Goal: Navigation & Orientation: Understand site structure

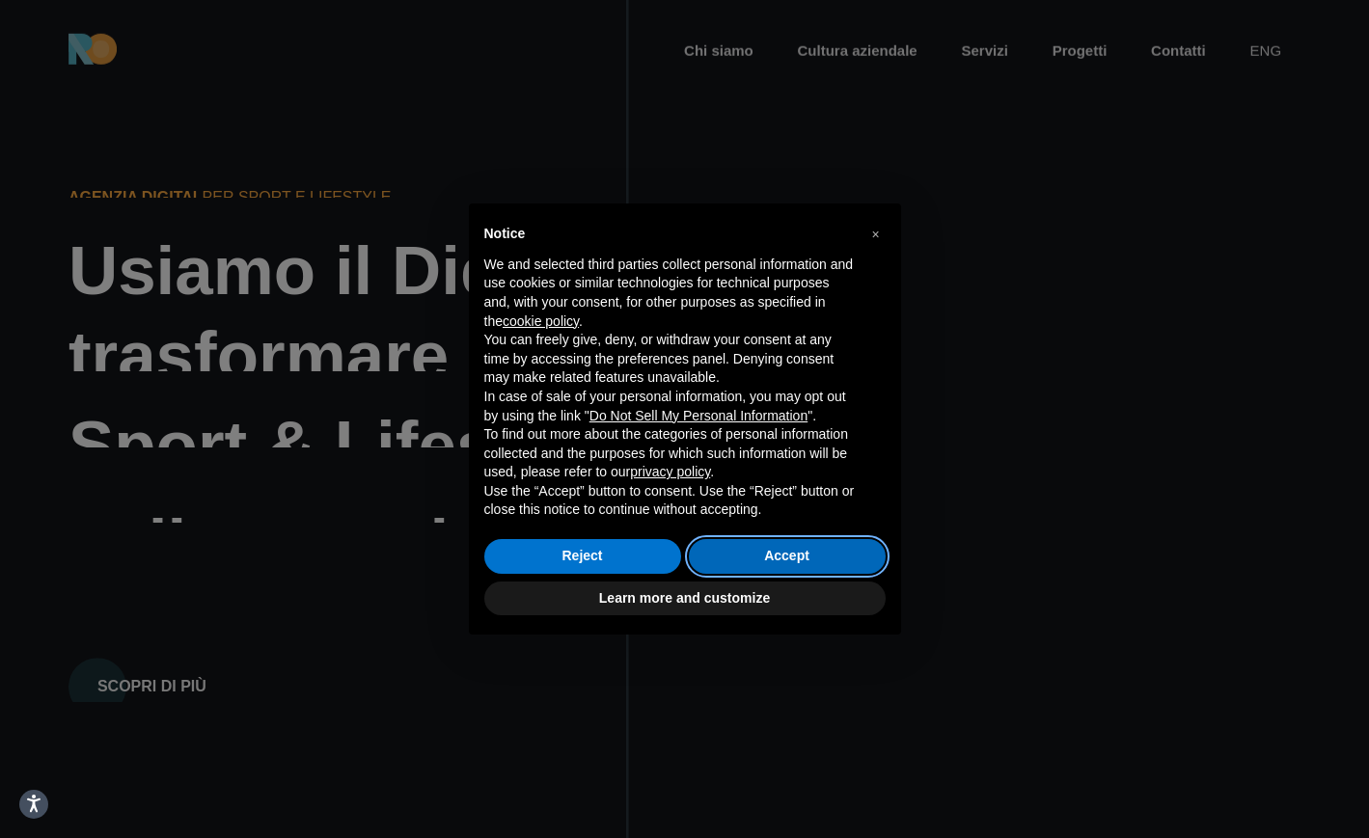
click at [787, 551] on button "Accept" at bounding box center [787, 556] width 197 height 35
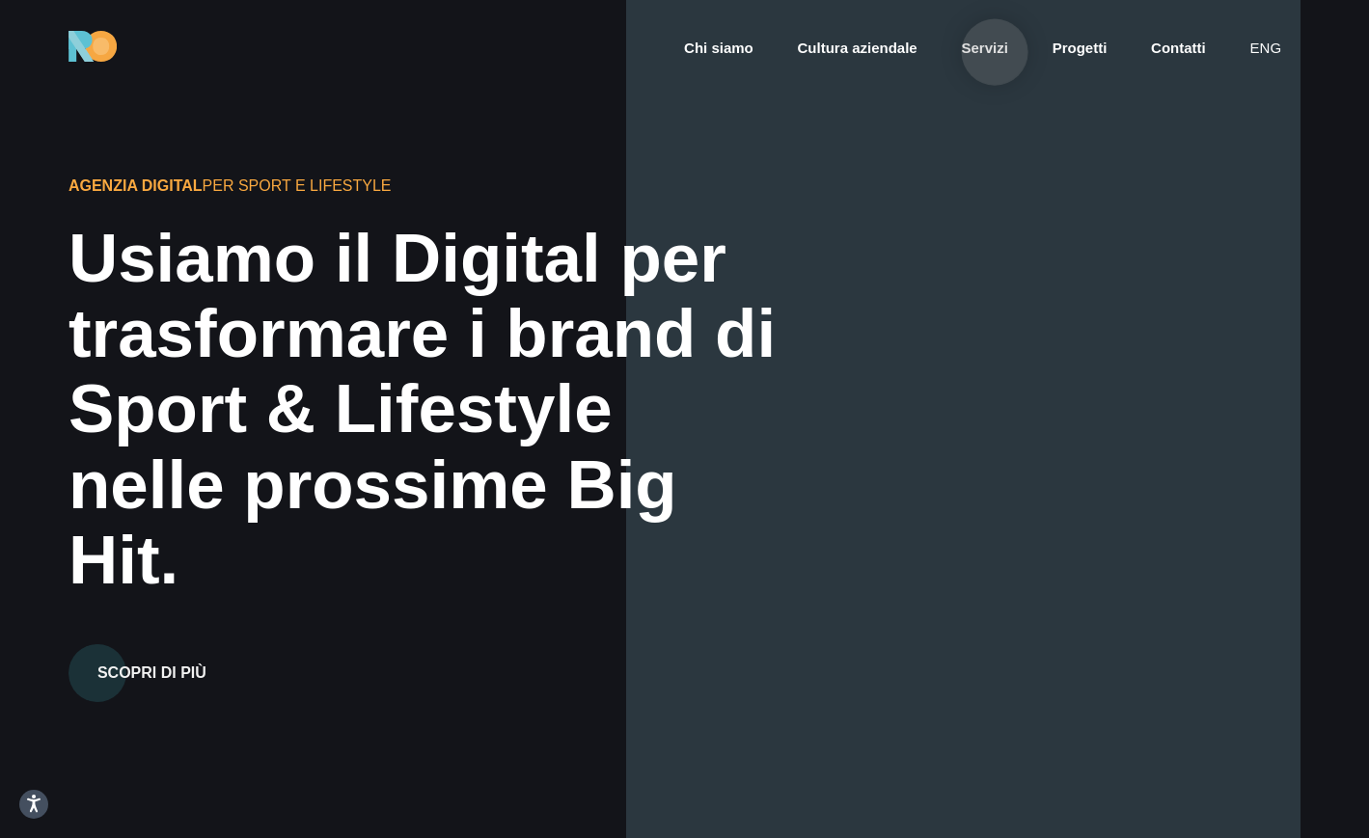
click at [994, 52] on link "Servizi" at bounding box center [985, 49] width 50 height 22
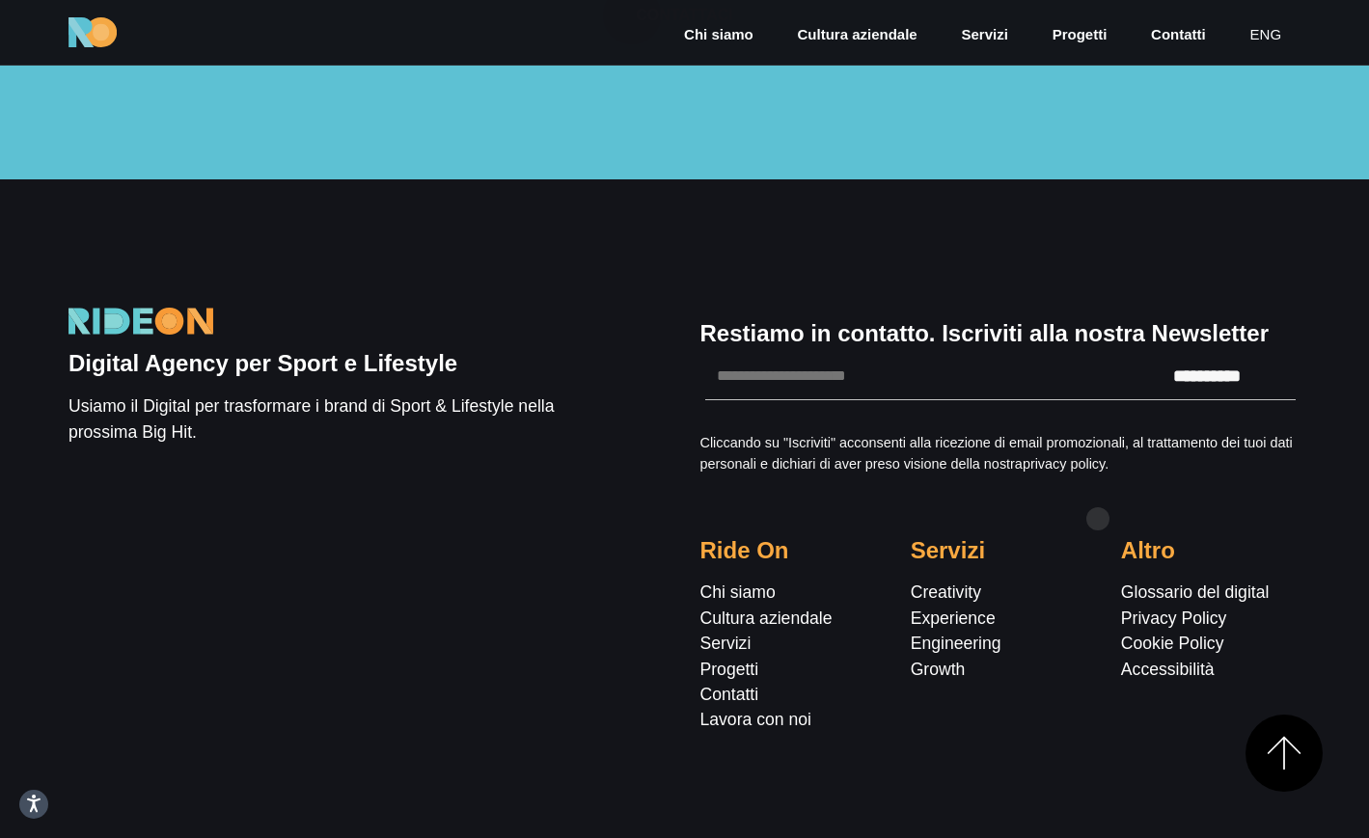
scroll to position [4991, 0]
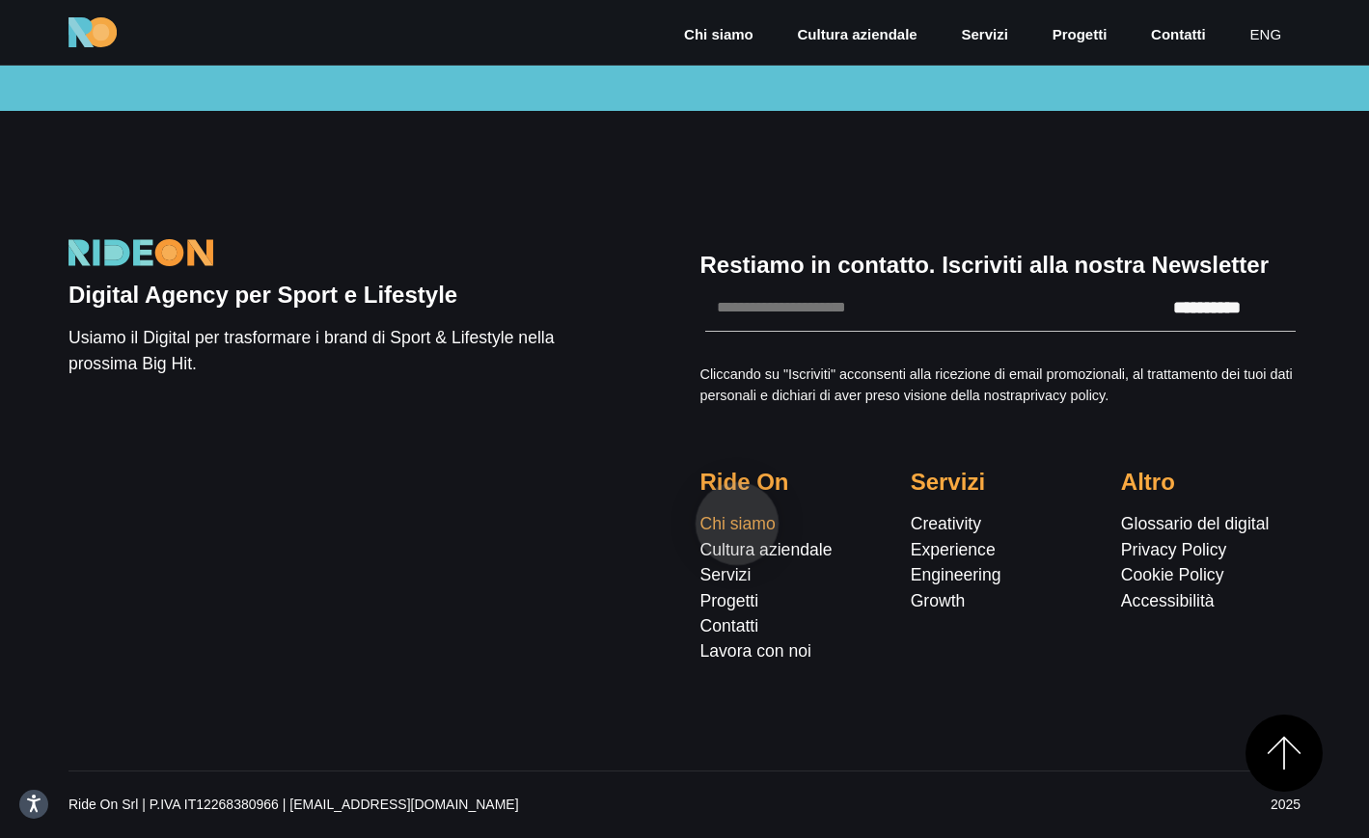
click at [737, 524] on link "Chi siamo" at bounding box center [737, 523] width 75 height 19
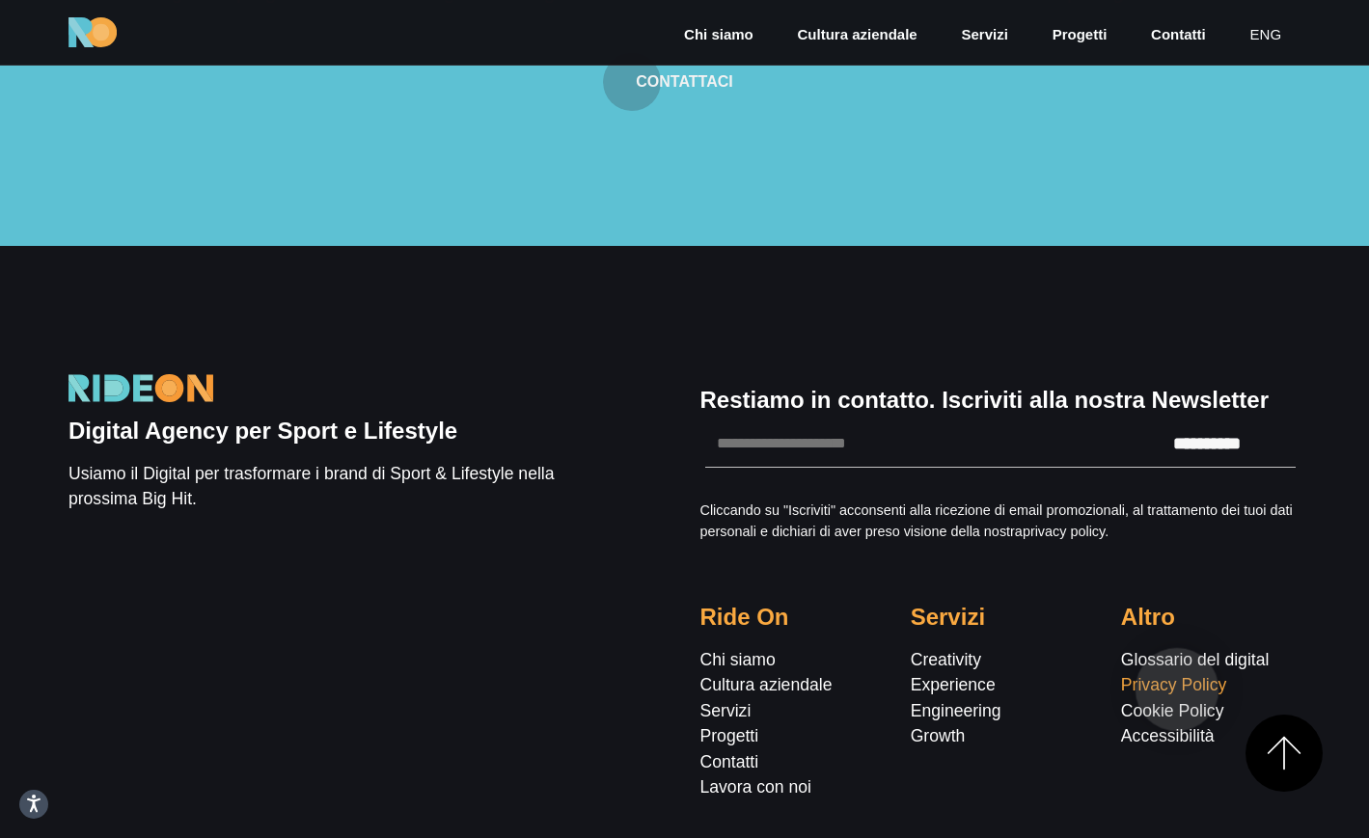
scroll to position [6575, 0]
